Goal: Transaction & Acquisition: Purchase product/service

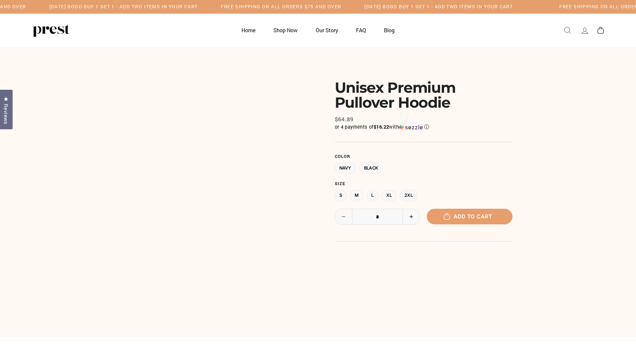
click at [469, 220] on span "Add to cart" at bounding box center [469, 216] width 45 height 7
